Goal: Task Accomplishment & Management: Complete application form

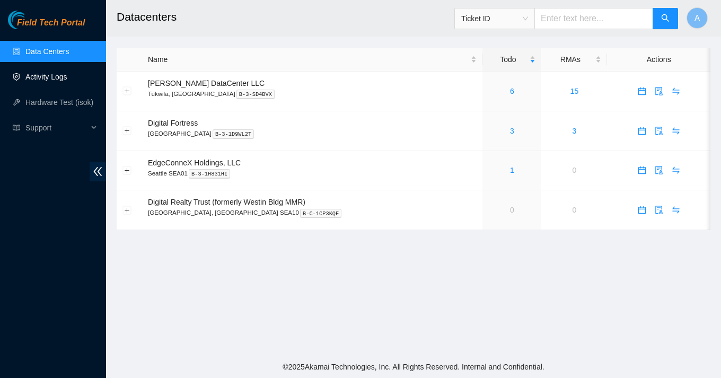
click at [59, 81] on link "Activity Logs" at bounding box center [46, 77] width 42 height 8
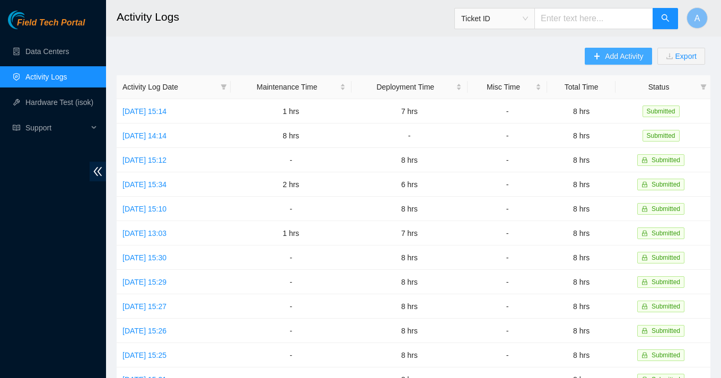
click at [625, 57] on span "Add Activity" at bounding box center [624, 56] width 38 height 12
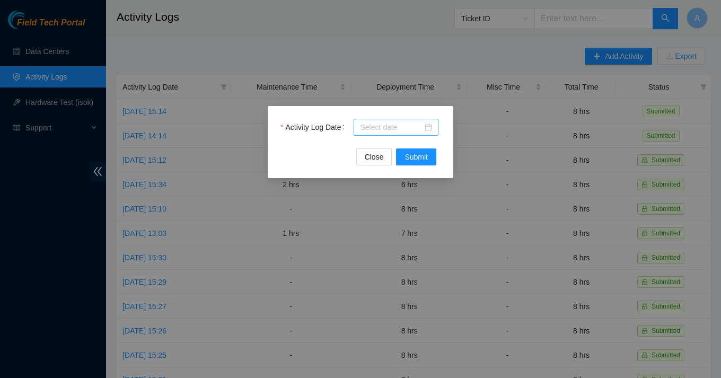
click at [431, 125] on div at bounding box center [396, 127] width 72 height 12
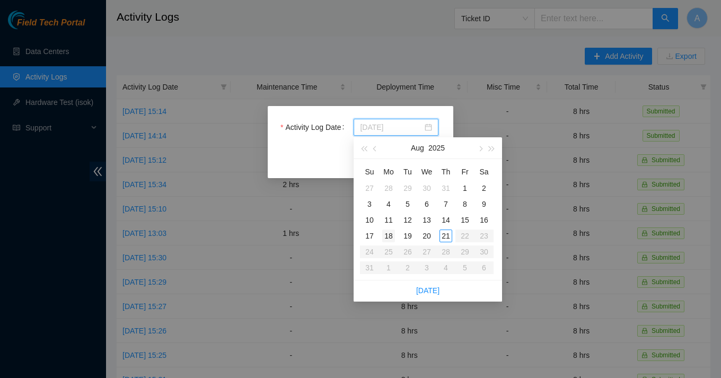
type input "[DATE]"
click at [385, 235] on div "18" at bounding box center [388, 235] width 13 height 13
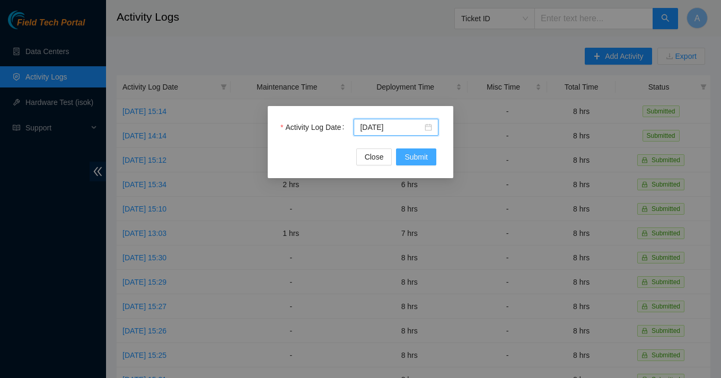
click at [414, 150] on button "Submit" at bounding box center [416, 156] width 40 height 17
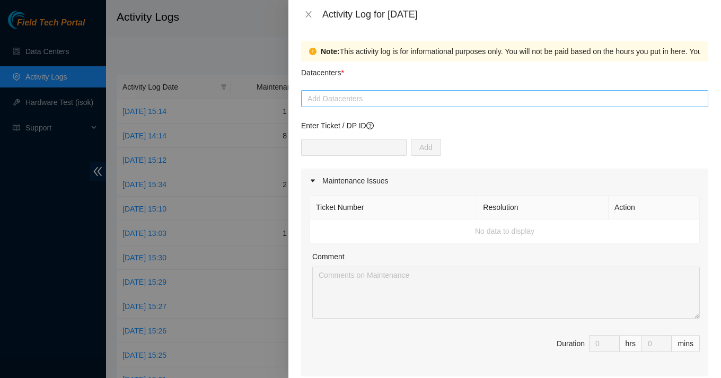
click at [373, 97] on div at bounding box center [505, 98] width 402 height 13
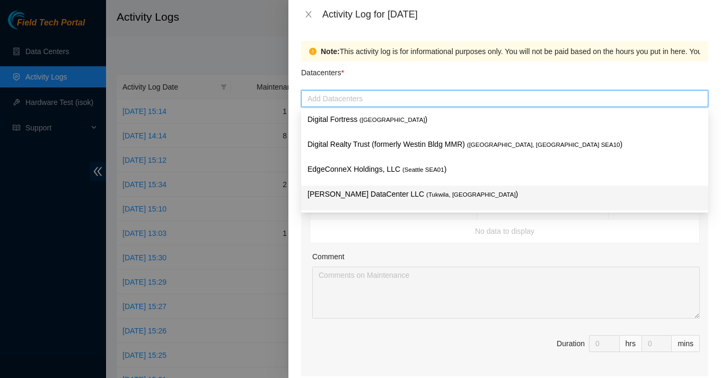
click at [368, 196] on p "[PERSON_NAME] DataCenter LLC ( [GEOGRAPHIC_DATA], [GEOGRAPHIC_DATA] )" at bounding box center [504, 194] width 394 height 12
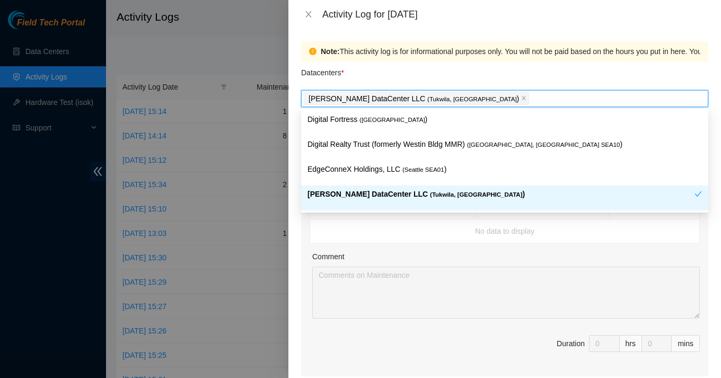
click at [291, 221] on div "Note: This activity log is for informational purposes only. You will not be pai…" at bounding box center [504, 203] width 432 height 349
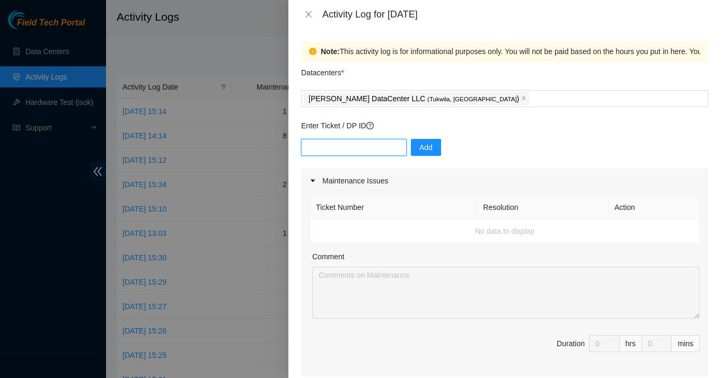
click at [366, 139] on input "text" at bounding box center [353, 147] width 105 height 17
click at [359, 144] on input "text" at bounding box center [353, 147] width 105 height 17
paste input "SI-00022614"
type input "SI-00022614"
click at [411, 144] on button "Add" at bounding box center [426, 147] width 30 height 17
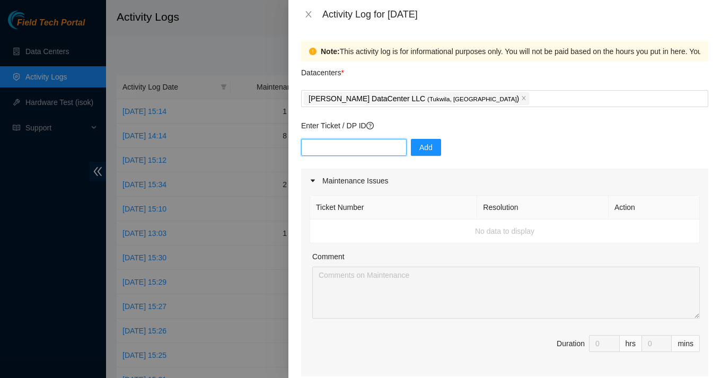
click at [355, 144] on input "text" at bounding box center [353, 147] width 105 height 17
paste input "B-W-1125PQV"
type input "B-W-1125PQV"
click at [411, 147] on button "Add" at bounding box center [426, 147] width 30 height 17
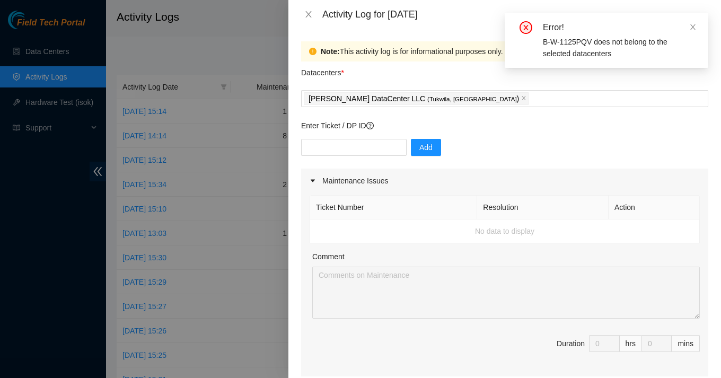
click at [524, 145] on div "Add" at bounding box center [504, 154] width 407 height 30
click at [694, 31] on span at bounding box center [692, 27] width 7 height 8
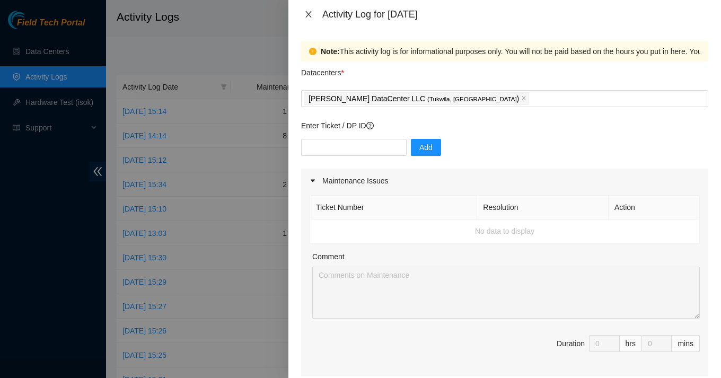
click at [307, 13] on icon "close" at bounding box center [308, 14] width 6 height 6
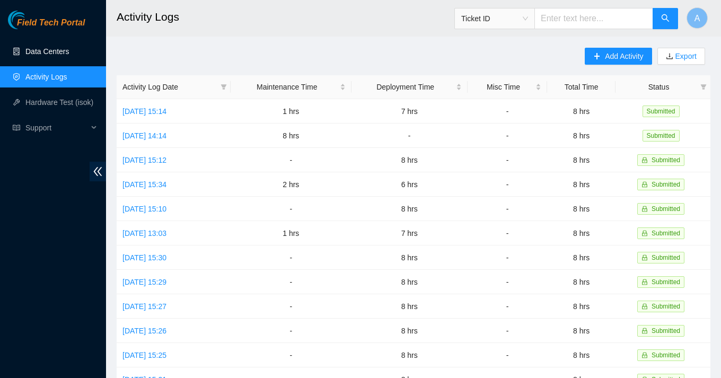
click at [40, 49] on link "Data Centers" at bounding box center [46, 51] width 43 height 8
